Goal: Task Accomplishment & Management: Use online tool/utility

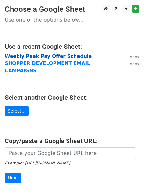
click at [32, 57] on strong "Weekly Peak Pay Offer Schedule" at bounding box center [48, 56] width 87 height 6
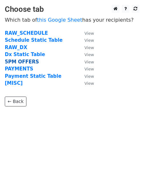
click at [28, 62] on strong "5PM OFFERS" at bounding box center [22, 62] width 34 height 6
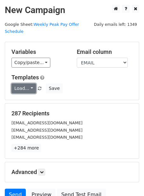
click at [18, 84] on link "Load..." at bounding box center [23, 88] width 25 height 10
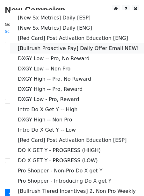
click at [48, 43] on link "[Bullrush Proactive Pay] Daily Offer Email NEW!" at bounding box center [91, 48] width 163 height 10
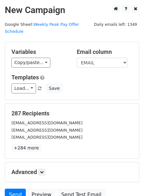
scroll to position [52, 0]
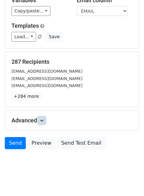
click at [42, 118] on icon at bounding box center [42, 120] width 4 height 4
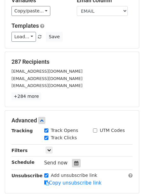
click at [72, 159] on div at bounding box center [76, 163] width 9 height 8
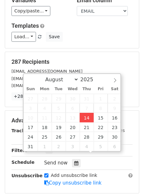
type input "2025-08-14 12:00"
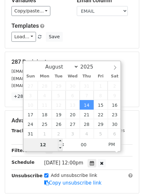
type input "2"
type input "2025-08-14 14:00"
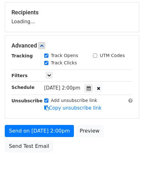
scroll to position [102, 0]
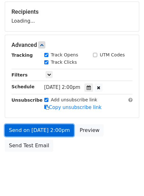
click at [35, 118] on form "Variables Copy/paste... {{STARTING_POINT_NAME}} {{STARTING_POINT_ID}} {{DAY_OF_…" at bounding box center [72, 47] width 134 height 215
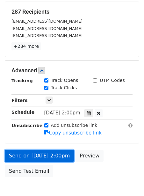
click at [26, 150] on link "Send on Aug 14 at 2:00pm" at bounding box center [39, 156] width 69 height 12
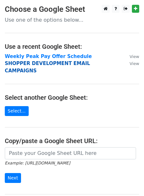
click at [15, 62] on strong "SHOPPER DEVELOPMENT EMAIL CAMPAIGNS" at bounding box center [47, 66] width 85 height 13
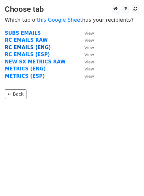
click at [20, 49] on strong "RC EMAILS (ENG)" at bounding box center [28, 48] width 46 height 6
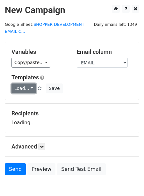
click at [18, 89] on link "Load..." at bounding box center [23, 88] width 25 height 10
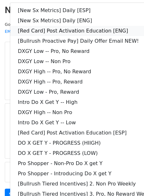
click at [52, 32] on link "[Red Card] Post Activation Education [ENG]" at bounding box center [91, 31] width 163 height 10
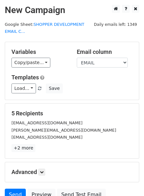
scroll to position [59, 0]
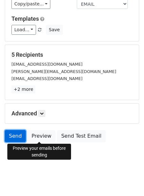
click at [21, 132] on link "Send" at bounding box center [15, 136] width 21 height 12
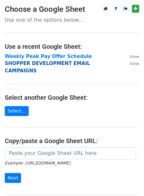
click at [12, 64] on strong "SHOPPER DEVELOPMENT EMAIL CAMPAIGNS" at bounding box center [47, 66] width 85 height 13
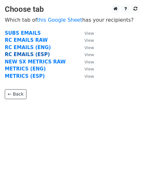
click at [20, 55] on strong "RC EMAILS (ESP)" at bounding box center [27, 55] width 45 height 6
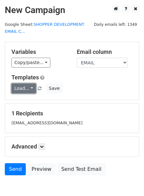
click at [26, 90] on link "Load..." at bounding box center [23, 88] width 25 height 10
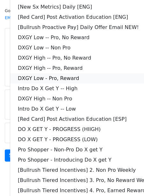
scroll to position [17, 0]
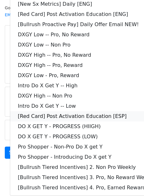
click at [84, 113] on link "[Red Card] Post Activation Education [ESP]" at bounding box center [91, 116] width 163 height 10
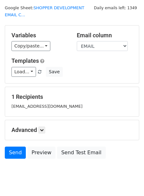
scroll to position [33, 0]
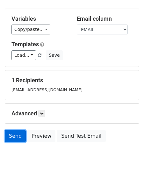
click at [13, 131] on link "Send" at bounding box center [15, 136] width 21 height 12
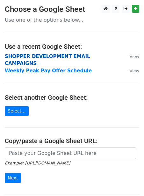
click at [42, 55] on strong "SHOPPER DEVELOPMENT EMAIL CAMPAIGNS" at bounding box center [47, 59] width 85 height 13
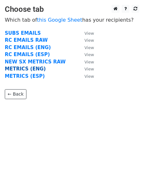
click at [23, 66] on strong "METRICS (ENG)" at bounding box center [25, 69] width 41 height 6
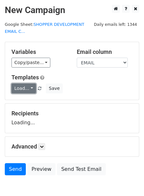
click at [17, 87] on link "Load..." at bounding box center [23, 88] width 25 height 10
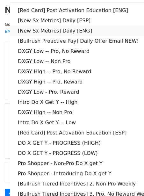
click at [41, 29] on link "[New Sx Metrics] Daily [ENG]" at bounding box center [91, 31] width 163 height 10
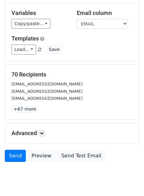
scroll to position [59, 0]
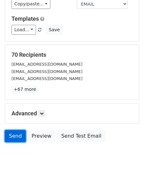
click at [13, 136] on link "Send" at bounding box center [15, 136] width 21 height 12
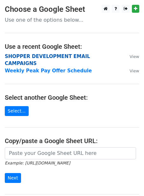
click at [35, 56] on strong "SHOPPER DEVELOPMENT EMAIL CAMPAIGNS" at bounding box center [47, 59] width 85 height 13
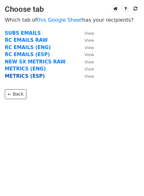
click at [25, 75] on strong "METRICS (ESP)" at bounding box center [25, 76] width 40 height 6
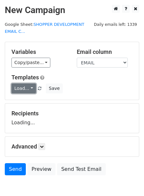
click at [24, 90] on link "Load..." at bounding box center [23, 88] width 25 height 10
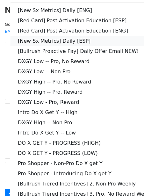
click at [56, 40] on link "[New Sx Metrics] Daily [ESP]" at bounding box center [91, 41] width 163 height 10
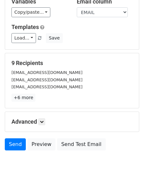
scroll to position [59, 0]
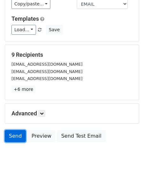
click at [17, 134] on link "Send" at bounding box center [15, 136] width 21 height 12
